Goal: Book appointment/travel/reservation

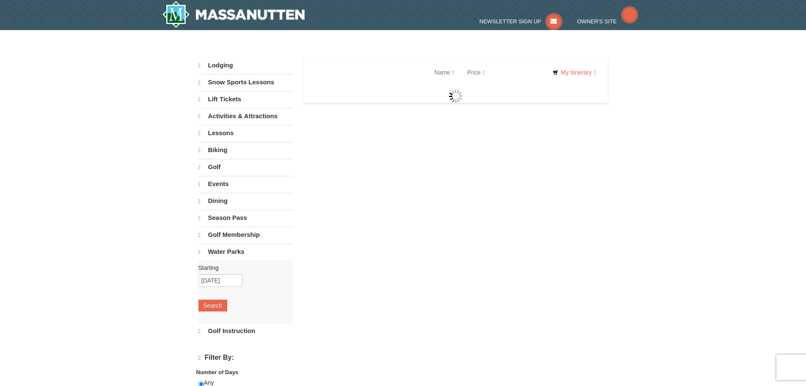
select select "9"
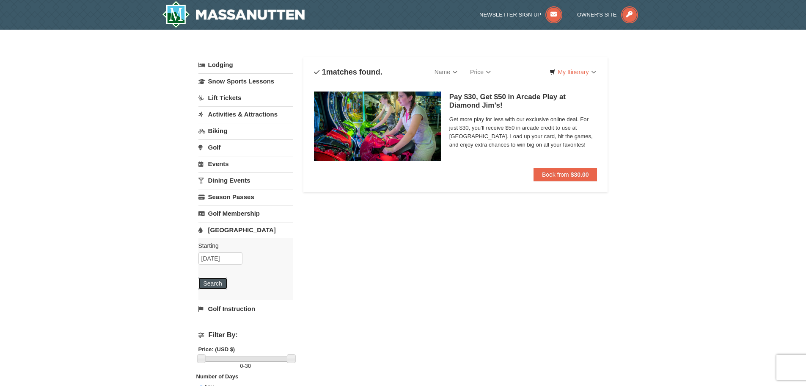
click at [211, 284] on button "Search" at bounding box center [212, 283] width 29 height 12
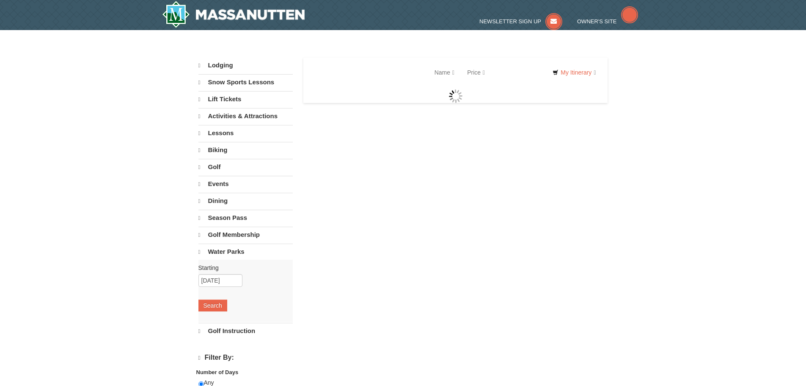
select select "9"
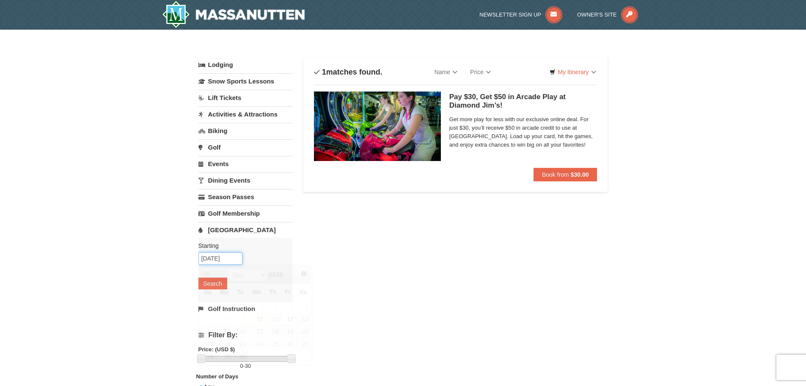
click at [209, 256] on input "[DATE]" at bounding box center [220, 258] width 44 height 13
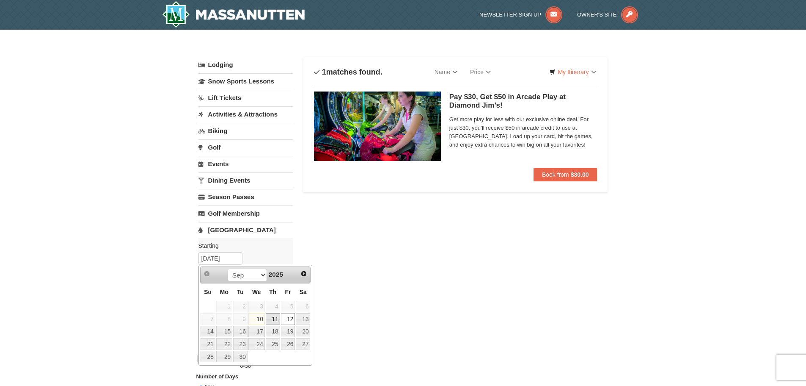
click at [271, 320] on link "11" at bounding box center [273, 319] width 14 height 12
type input "[DATE]"
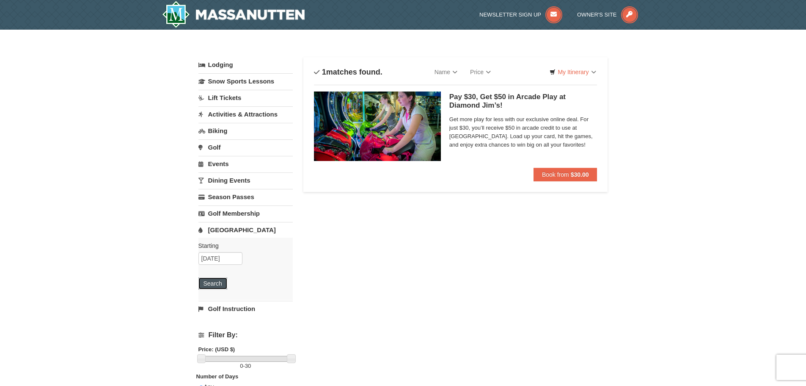
click at [208, 282] on button "Search" at bounding box center [212, 283] width 29 height 12
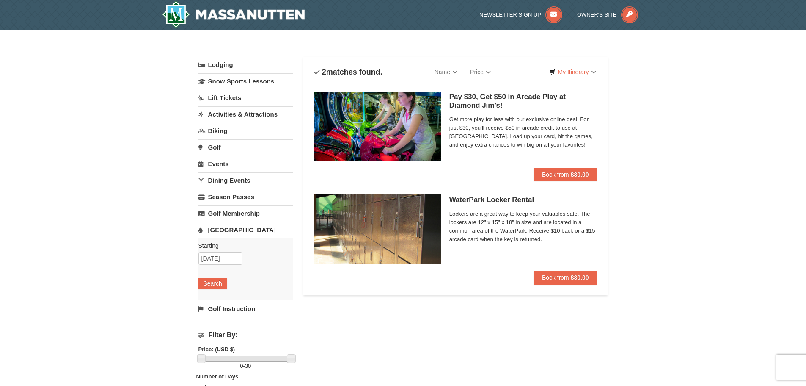
click at [222, 227] on link "[GEOGRAPHIC_DATA]" at bounding box center [245, 230] width 94 height 16
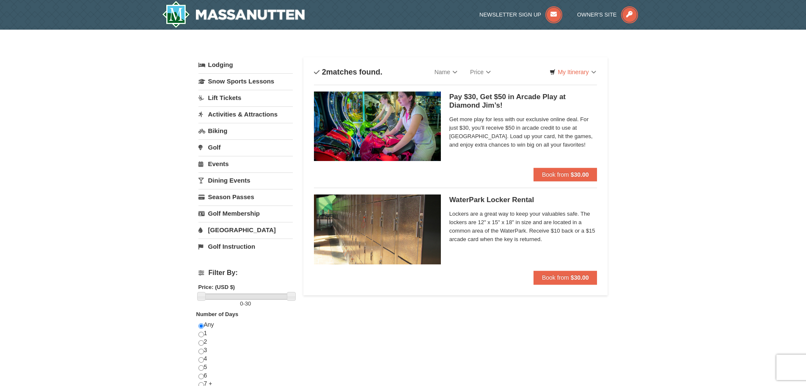
click at [222, 228] on link "[GEOGRAPHIC_DATA]" at bounding box center [245, 230] width 94 height 16
